Goal: Find contact information: Find contact information

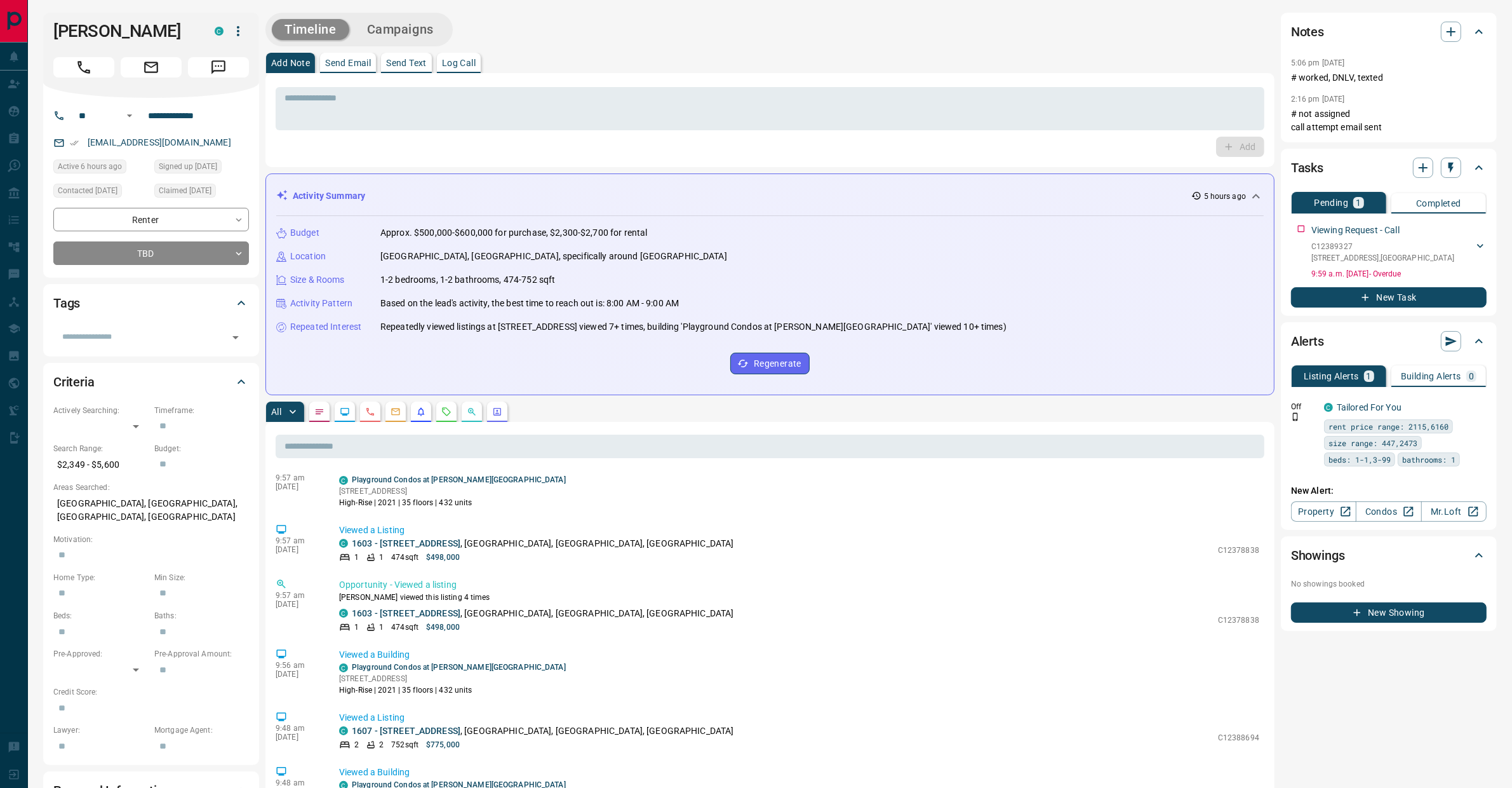
scroll to position [52, 0]
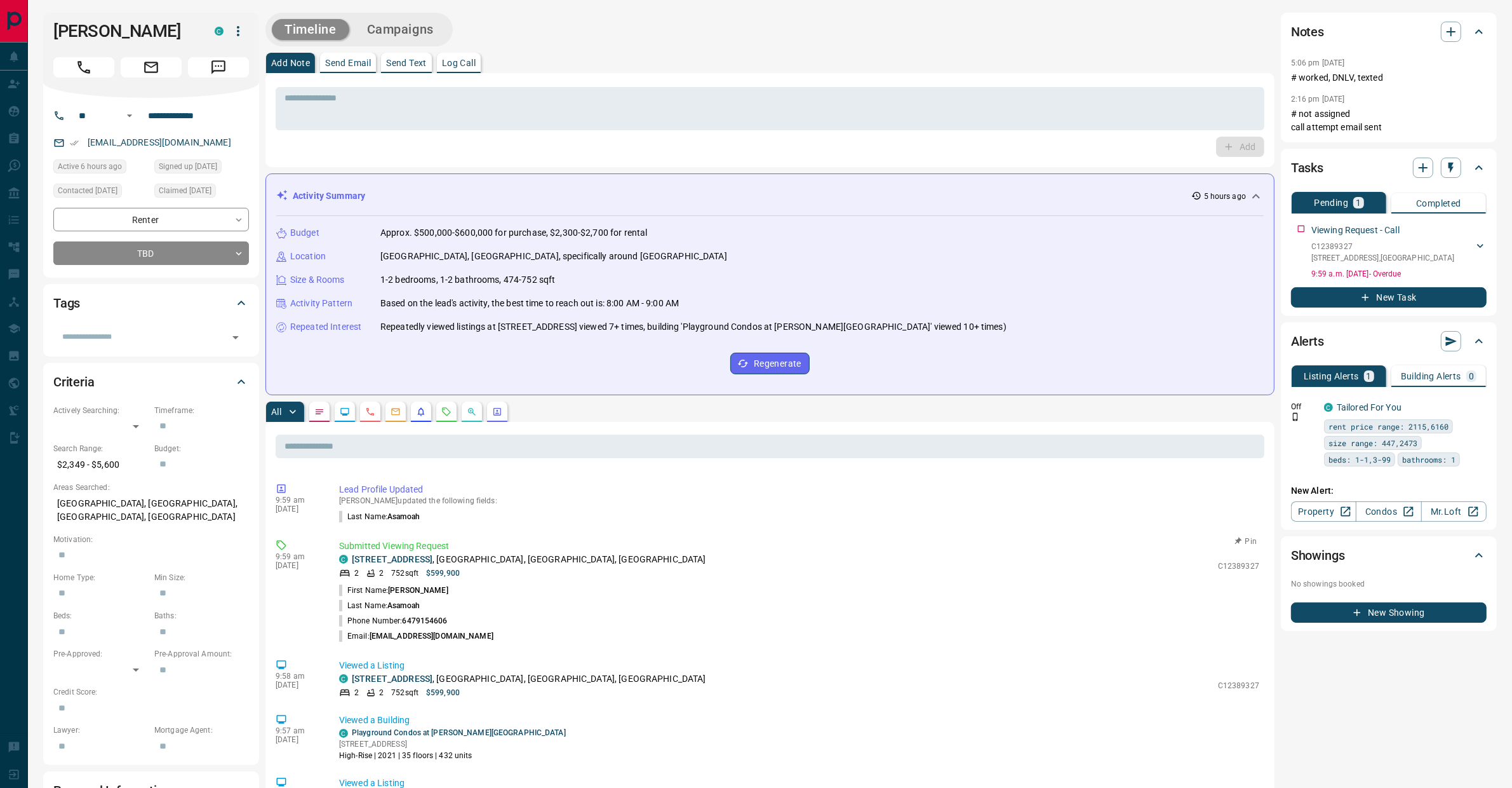
click at [378, 564] on p "[STREET_ADDRESS]" at bounding box center [529, 560] width 354 height 14
click at [383, 548] on p "Submitted Viewing Request" at bounding box center [800, 546] width 920 height 14
click at [384, 554] on link "[STREET_ADDRESS]" at bounding box center [392, 559] width 80 height 10
drag, startPoint x: 176, startPoint y: 38, endPoint x: 41, endPoint y: 27, distance: 135.4
click at [41, 27] on div "**********" at bounding box center [770, 758] width 1484 height 1516
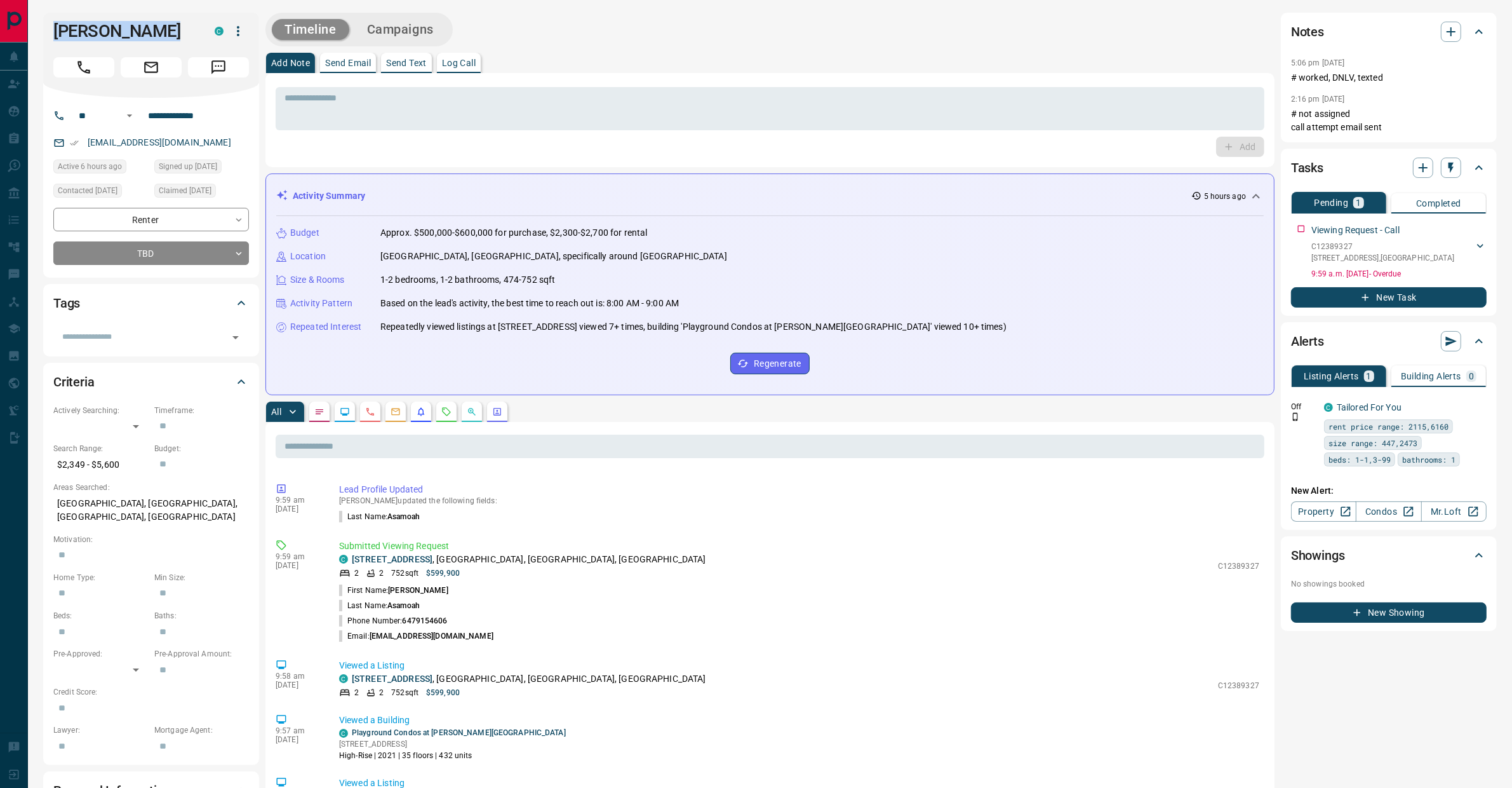
copy h1 "[PERSON_NAME]"
click at [395, 122] on textarea at bounding box center [770, 109] width 971 height 33
drag, startPoint x: 372, startPoint y: 634, endPoint x: 446, endPoint y: 638, distance: 74.1
click at [446, 638] on p "Email: [EMAIL_ADDRESS][DOMAIN_NAME]" at bounding box center [416, 636] width 154 height 11
copy span "frederickasamoahstu"
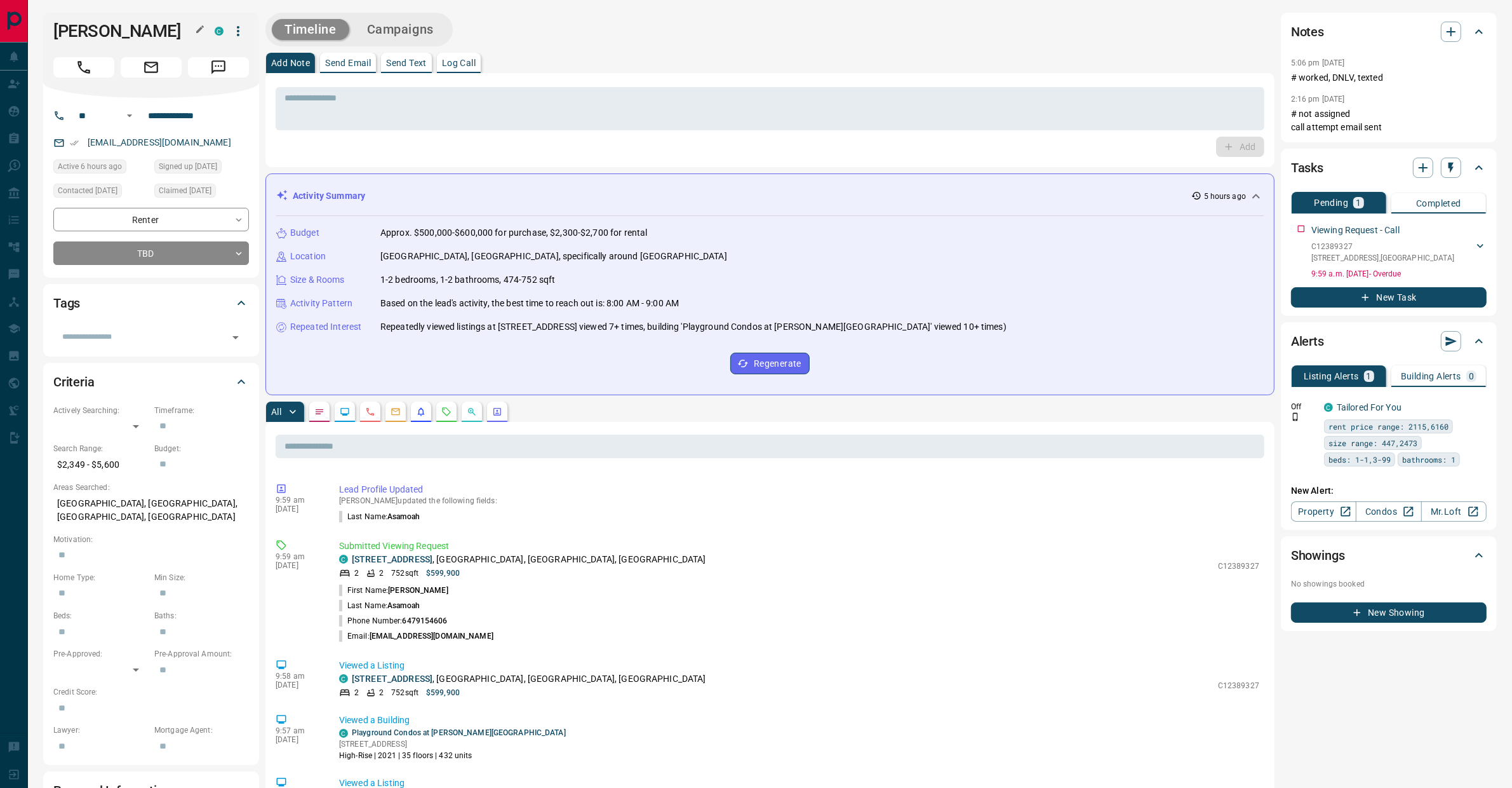
click at [115, 36] on h1 "[PERSON_NAME]" at bounding box center [124, 32] width 142 height 21
drag, startPoint x: 105, startPoint y: 29, endPoint x: 179, endPoint y: 33, distance: 74.1
click at [179, 33] on h1 "[PERSON_NAME]" at bounding box center [124, 32] width 142 height 21
copy h1 "Asamoah"
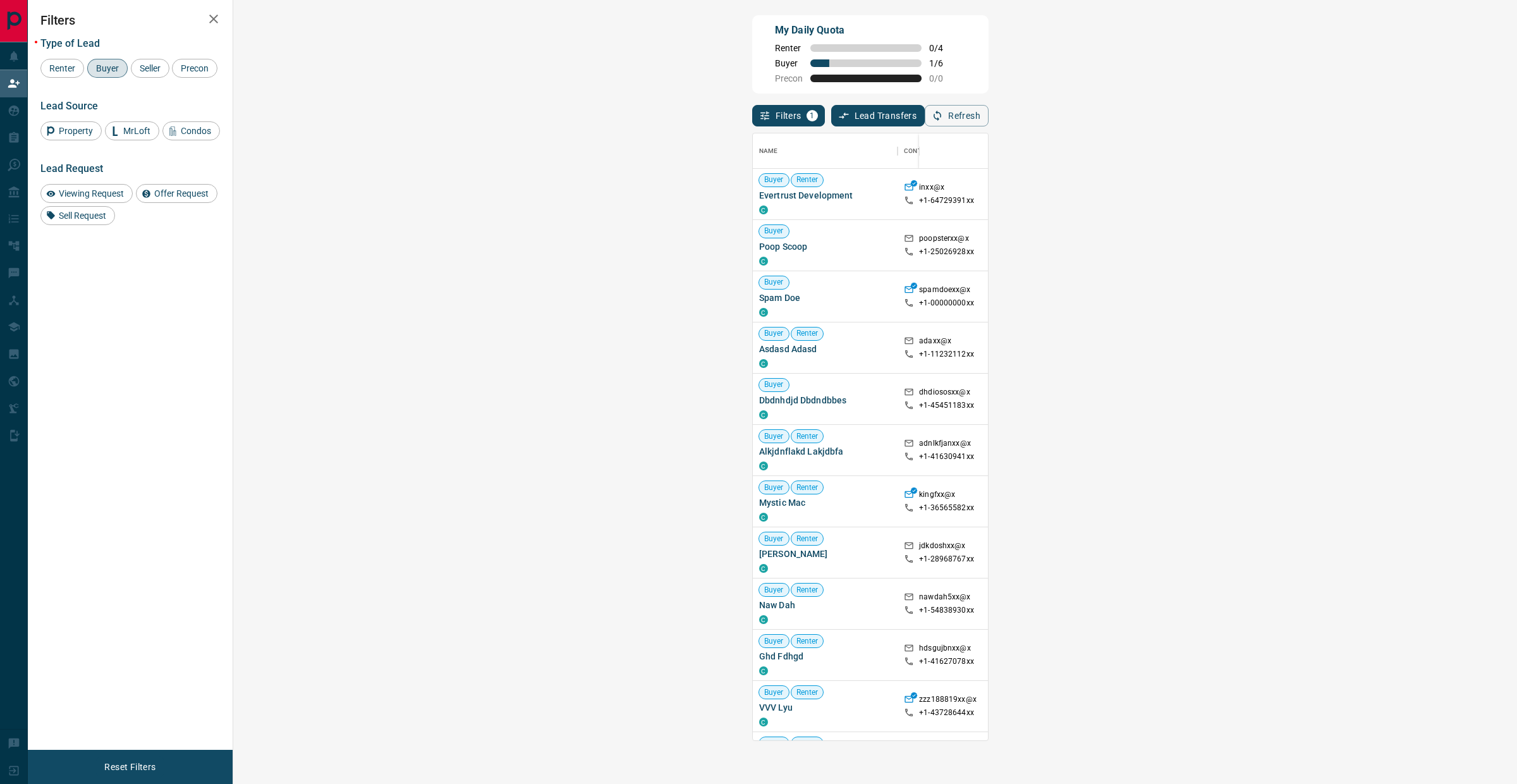
scroll to position [595, 1245]
click at [988, 121] on button "Refresh" at bounding box center [956, 115] width 64 height 21
click at [943, 111] on icon "button" at bounding box center [937, 115] width 11 height 11
drag, startPoint x: 333, startPoint y: 193, endPoint x: 244, endPoint y: 192, distance: 89.0
click at [753, 192] on div "Buyer Renter Rondell Carimbocas C" at bounding box center [825, 194] width 145 height 51
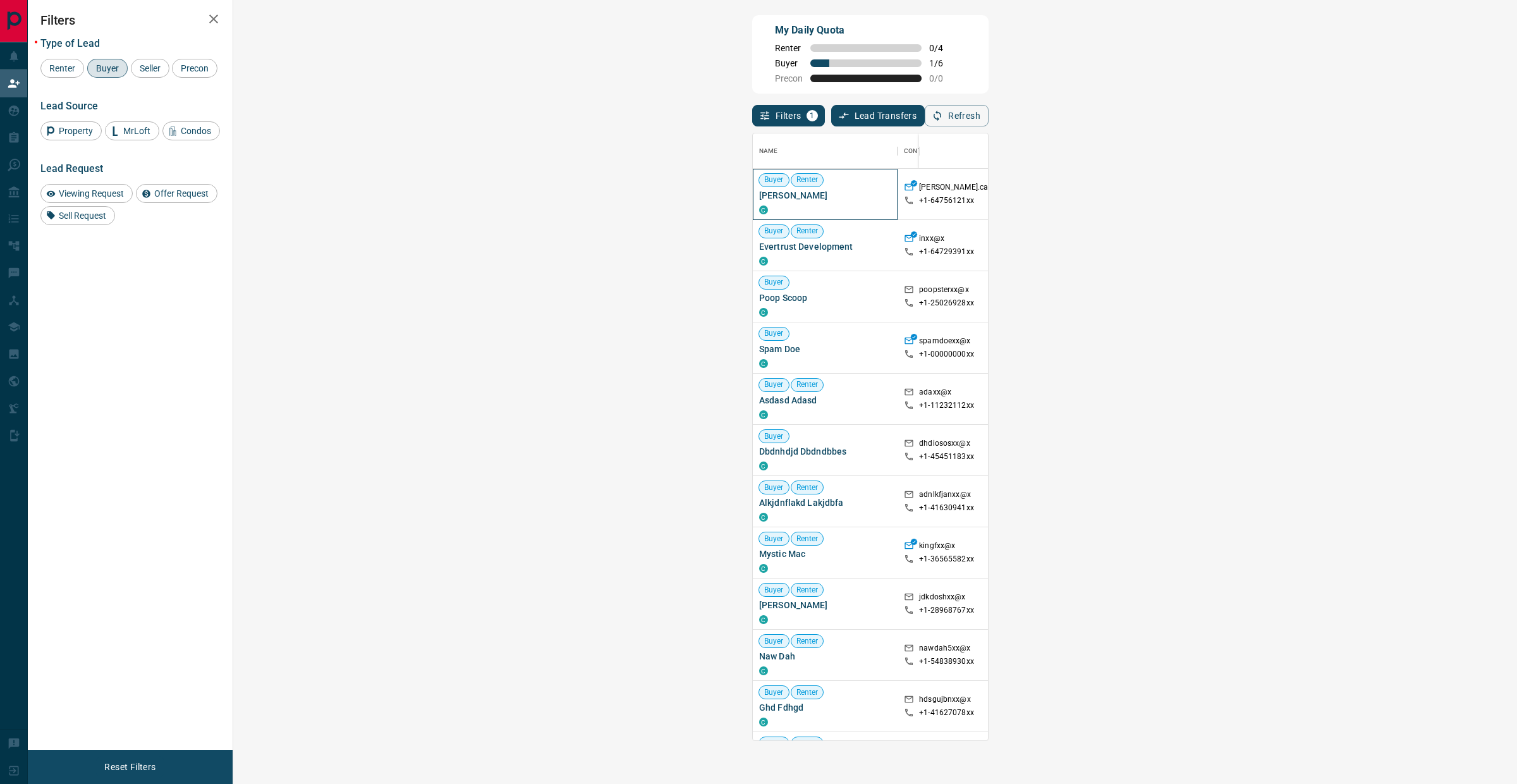
copy span "Rondell Carimbocas"
click at [988, 119] on button "Refresh" at bounding box center [956, 115] width 64 height 21
